Goal: Information Seeking & Learning: Learn about a topic

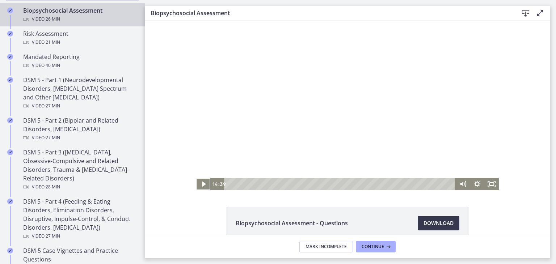
scroll to position [269, 0]
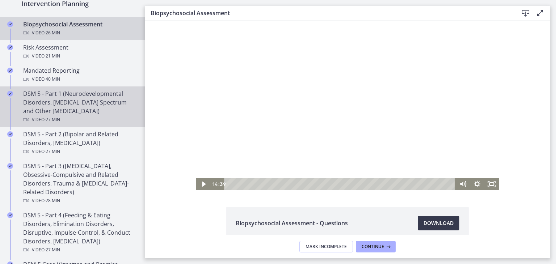
click at [106, 108] on div "DSM 5 - Part 1 (Neurodevelopmental Disorders, [MEDICAL_DATA] Spectrum and Other…" at bounding box center [79, 106] width 113 height 35
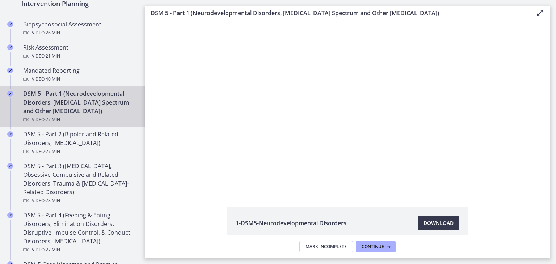
click at [268, 150] on div "Click for sound @keyframes VOLUME_SMALL_WAVE_FLASH { 0% { opacity: 0; } 33% { o…" at bounding box center [347, 105] width 301 height 169
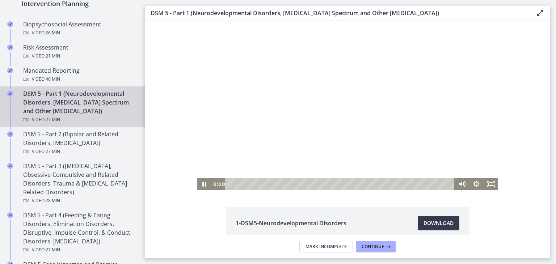
click at [231, 184] on div "Playbar" at bounding box center [341, 184] width 221 height 12
click at [487, 187] on icon "Fullscreen" at bounding box center [490, 184] width 17 height 15
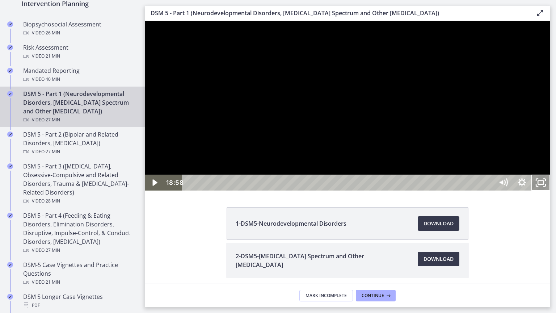
click at [550, 190] on icon "Unfullscreen" at bounding box center [541, 183] width 19 height 16
